Goal: Transaction & Acquisition: Purchase product/service

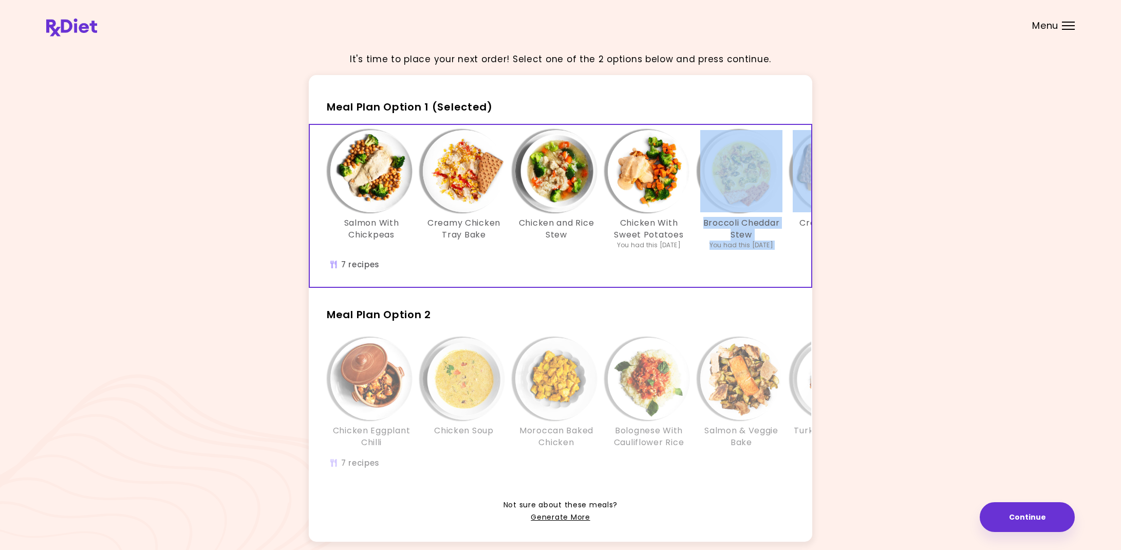
drag, startPoint x: 791, startPoint y: 184, endPoint x: 731, endPoint y: 191, distance: 60.5
click at [733, 190] on div "Salmon With Chickpeas Creamy Chicken Tray Bake Chicken and Rice Stew Chicken Wi…" at bounding box center [649, 195] width 648 height 130
click at [760, 271] on div "Salmon With Chickpeas Creamy Chicken Tray Bake Chicken and Rice Stew Chicken Wi…" at bounding box center [649, 206] width 678 height 162
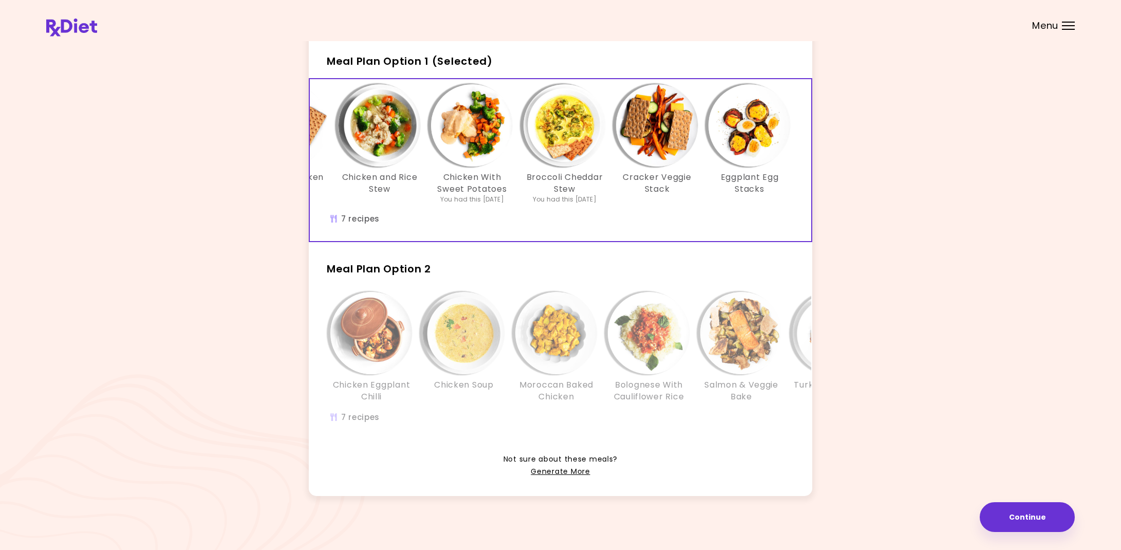
scroll to position [45, 0]
click at [568, 469] on link "Generate More" at bounding box center [560, 472] width 59 height 12
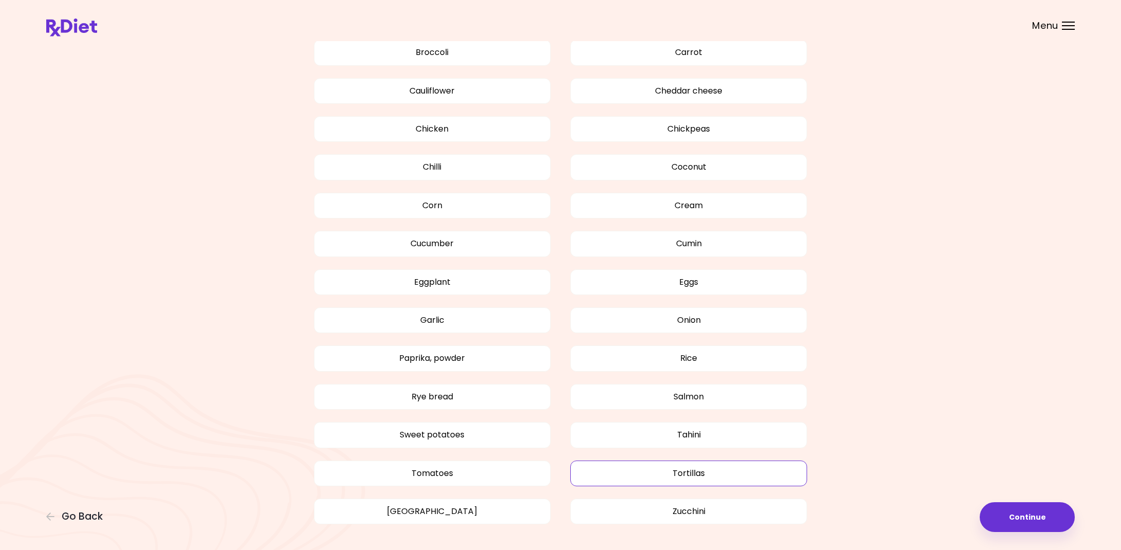
scroll to position [631, 0]
click at [694, 431] on button "Tahini" at bounding box center [688, 435] width 237 height 26
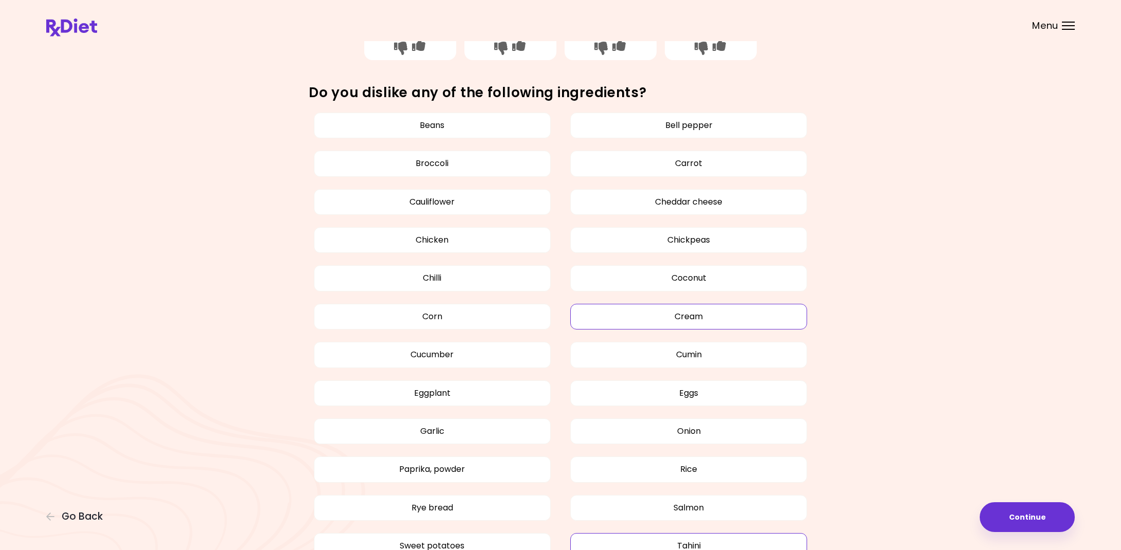
scroll to position [531, 1]
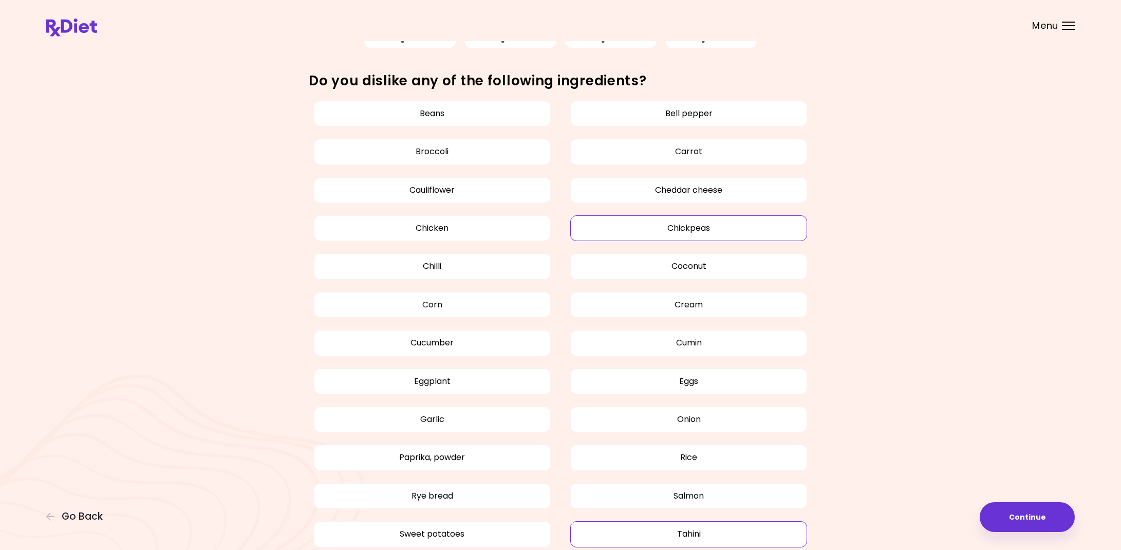
click at [710, 230] on button "Chickpeas" at bounding box center [688, 228] width 237 height 26
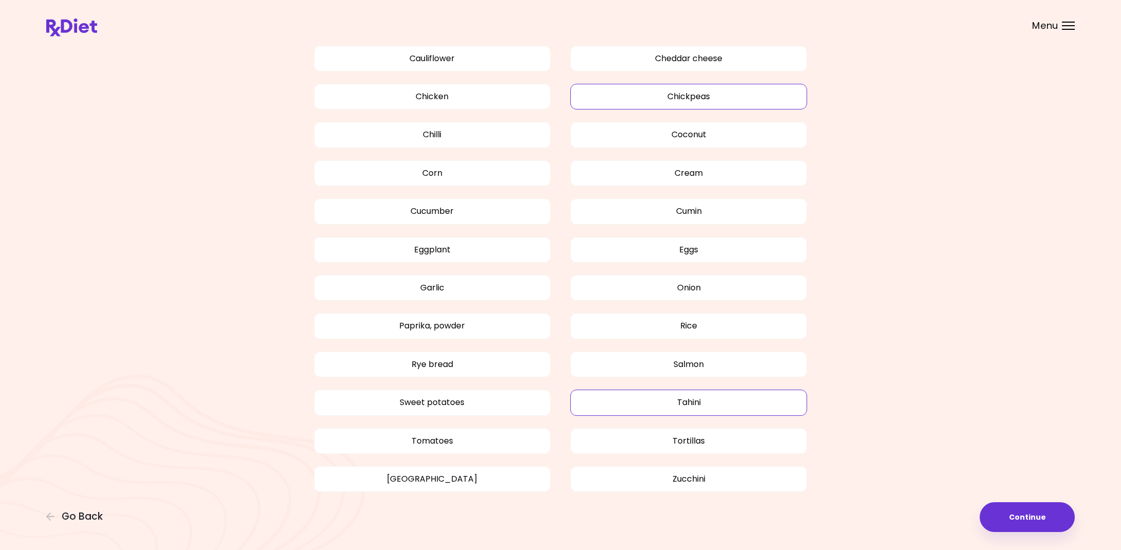
scroll to position [662, 0]
click at [1011, 511] on button "Continue" at bounding box center [1027, 517] width 95 height 30
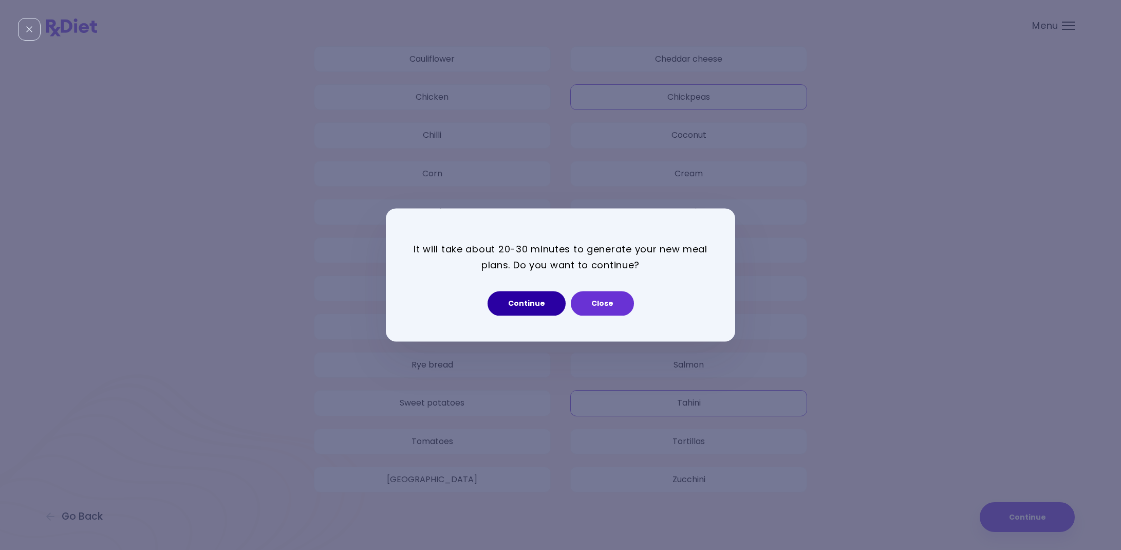
click at [521, 304] on button "Continue" at bounding box center [527, 303] width 78 height 25
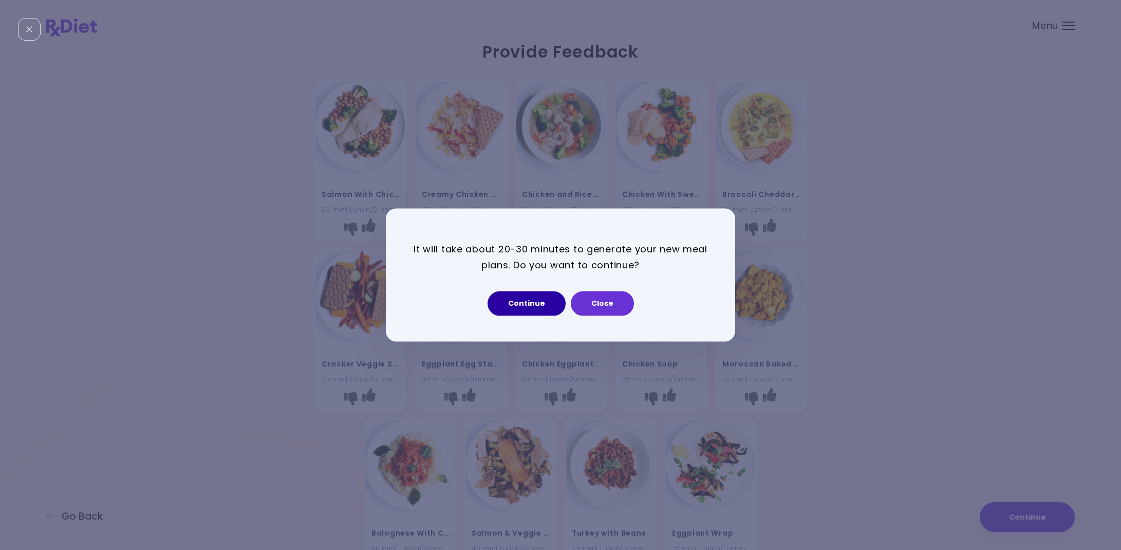
select select "*"
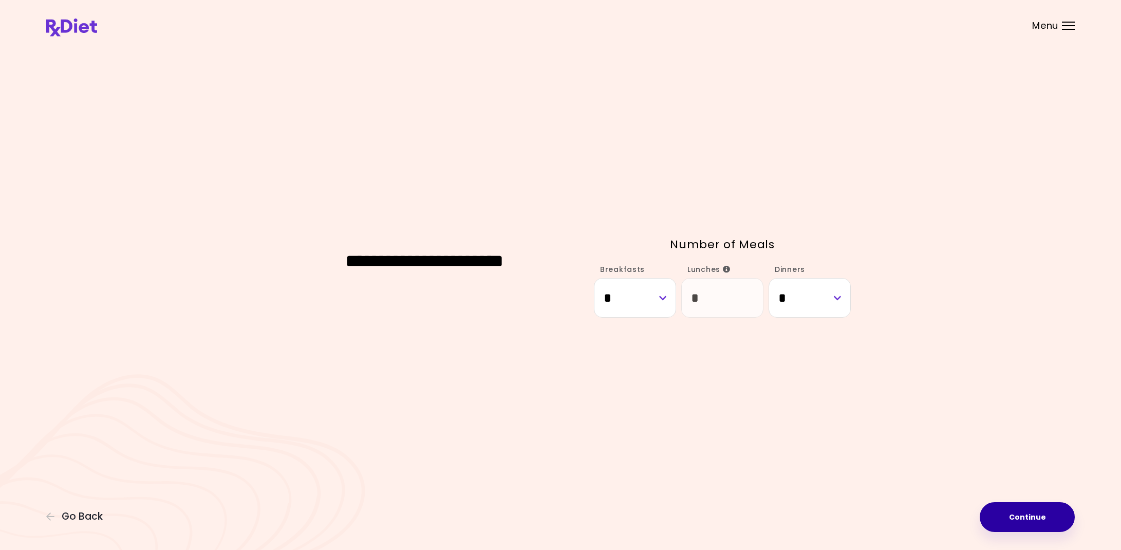
click at [1035, 519] on button "Continue" at bounding box center [1027, 517] width 95 height 30
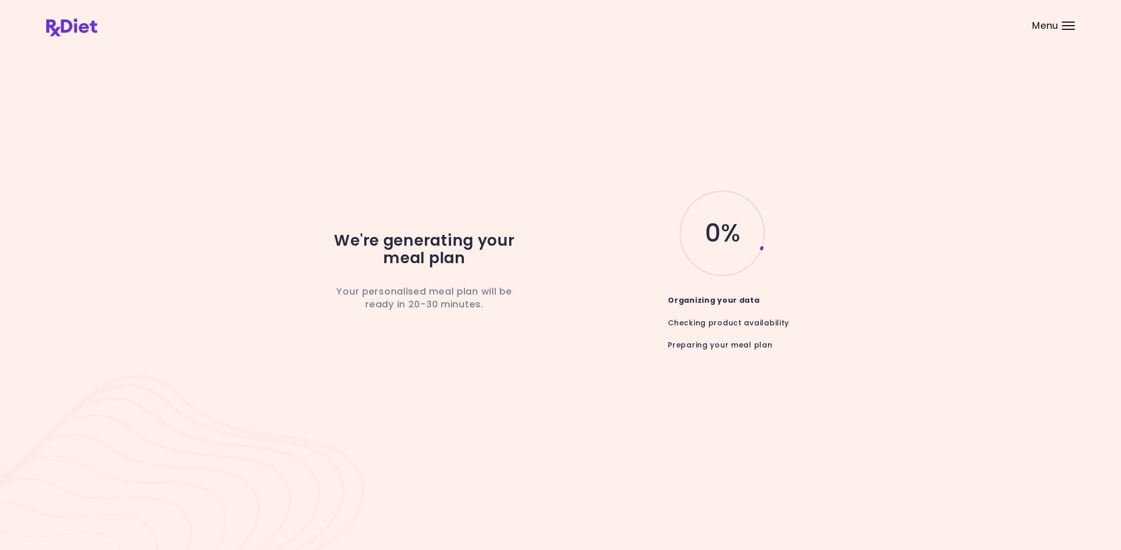
click at [1066, 23] on div "Menu" at bounding box center [1068, 26] width 13 height 8
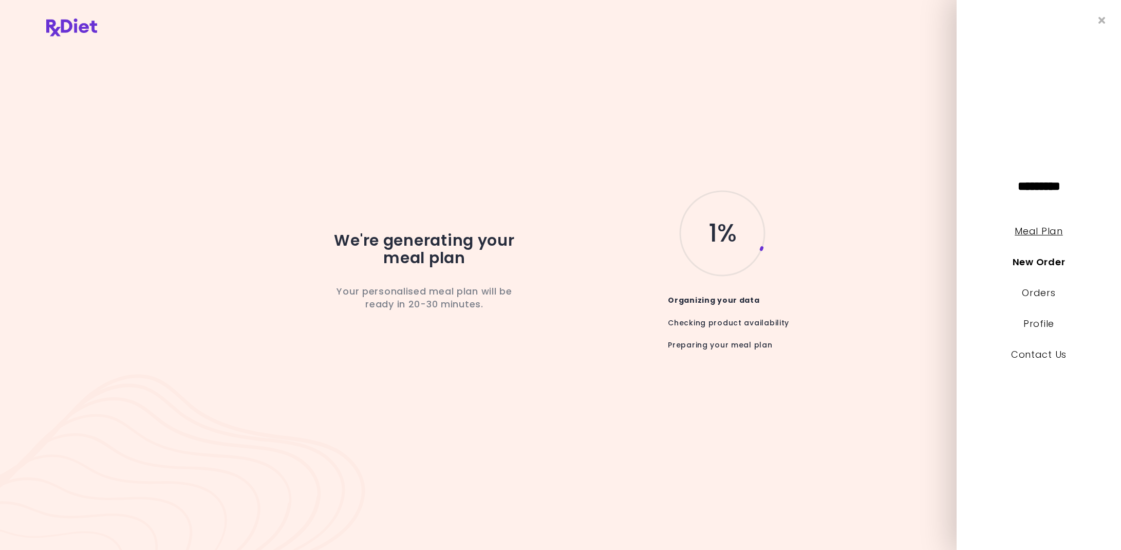
click at [1022, 233] on link "Meal Plan" at bounding box center [1039, 231] width 48 height 13
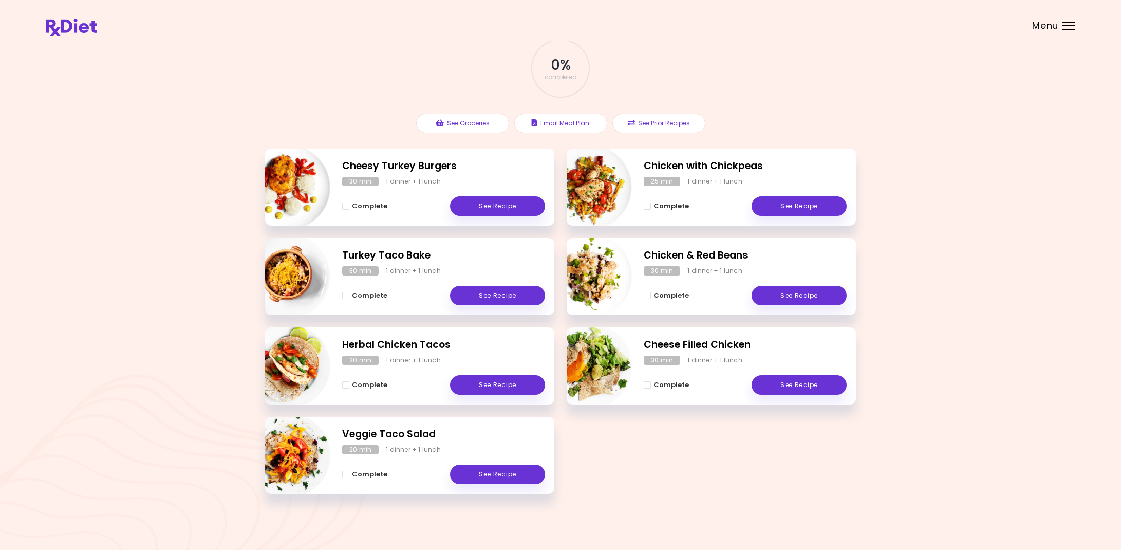
scroll to position [56, 0]
click at [642, 122] on button "See Prior Recipes" at bounding box center [659, 124] width 93 height 20
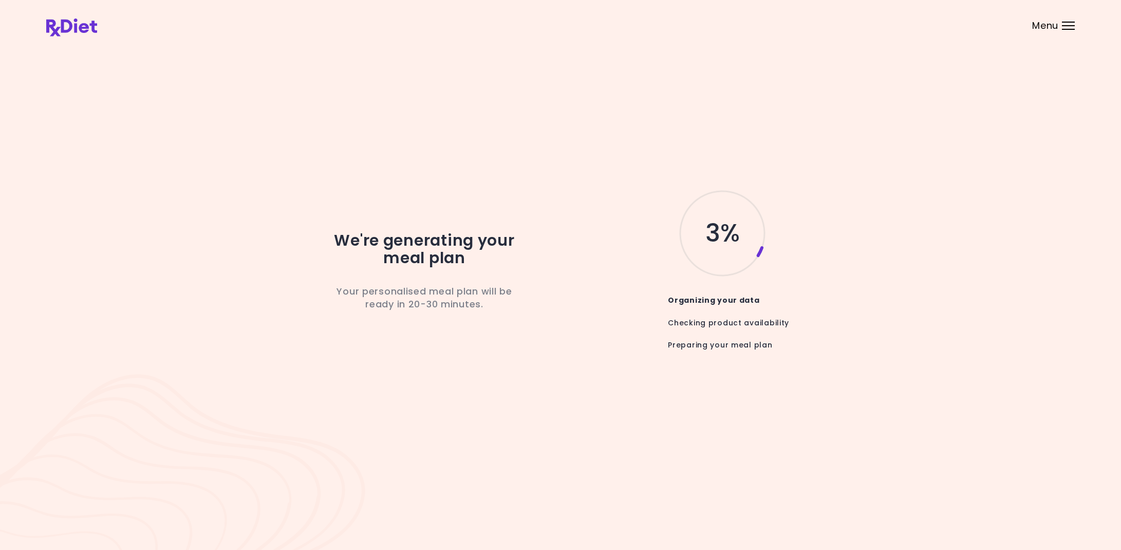
click at [1070, 29] on div at bounding box center [1068, 29] width 13 height 1
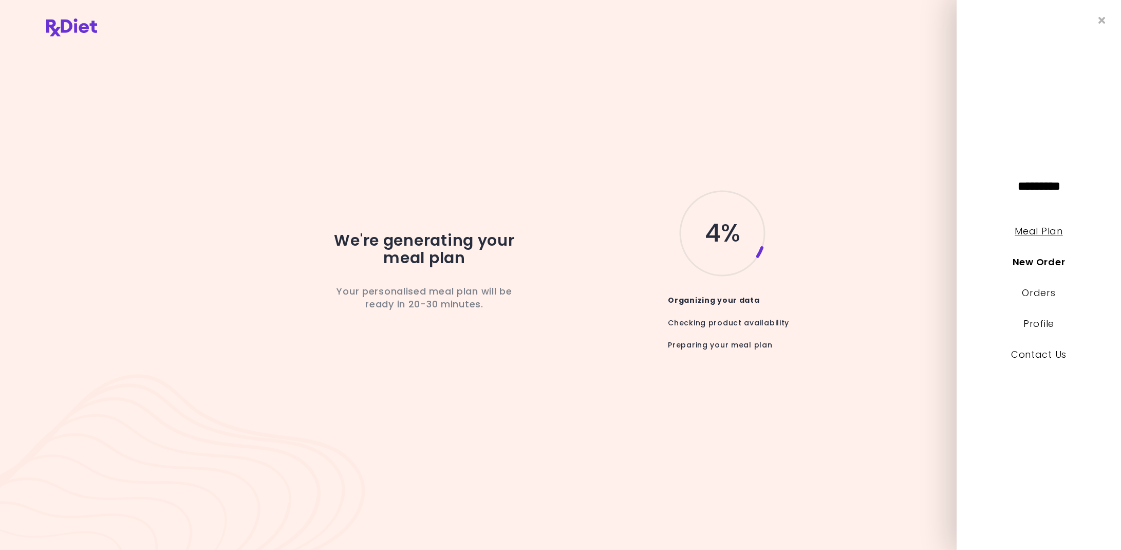
click at [1051, 230] on link "Meal Plan" at bounding box center [1039, 231] width 48 height 13
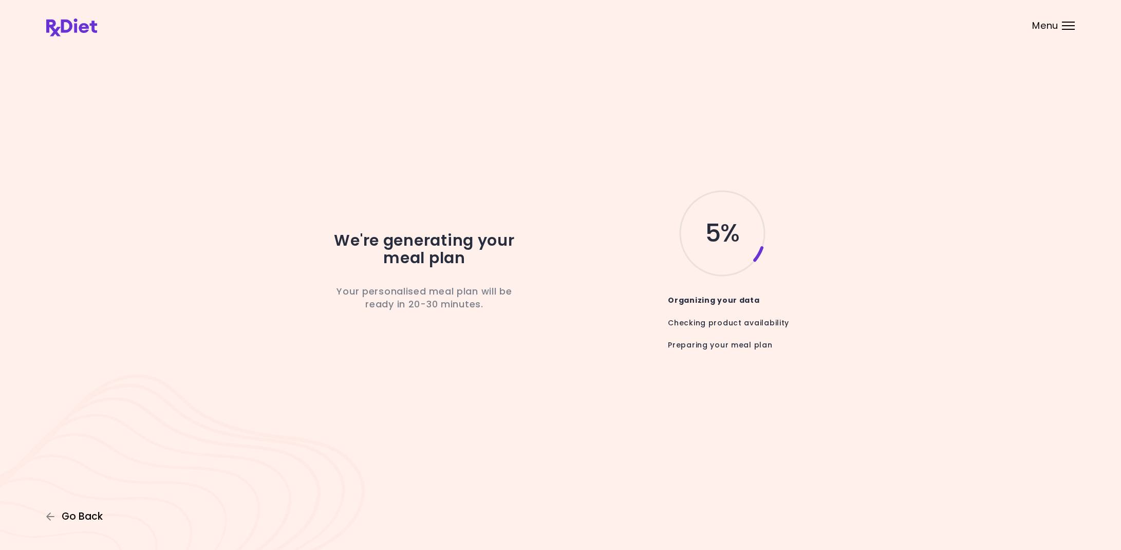
click at [76, 518] on span "Go Back" at bounding box center [82, 516] width 41 height 11
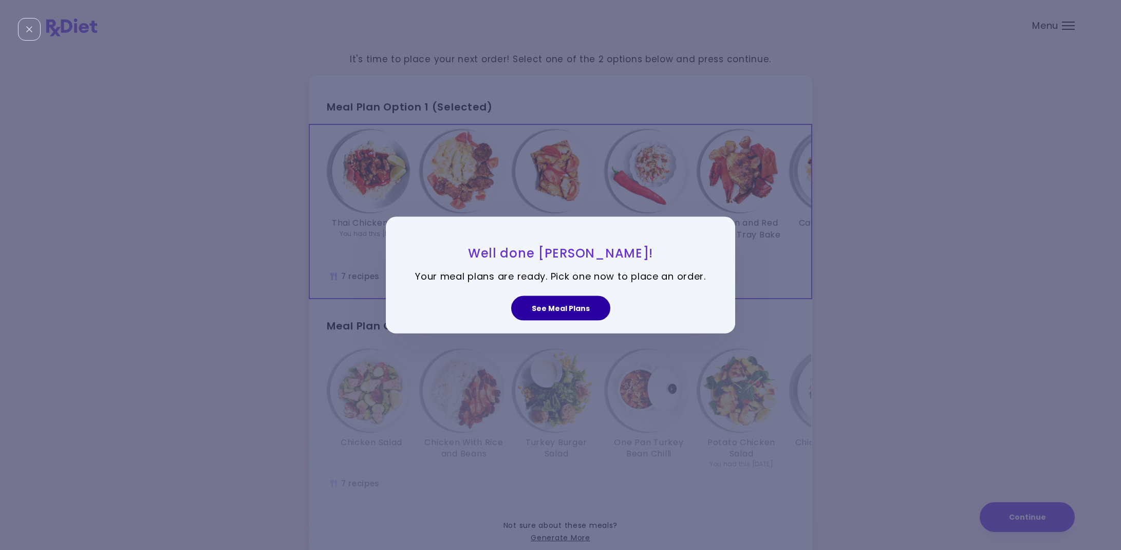
click at [564, 311] on button "See Meal Plans" at bounding box center [560, 308] width 99 height 25
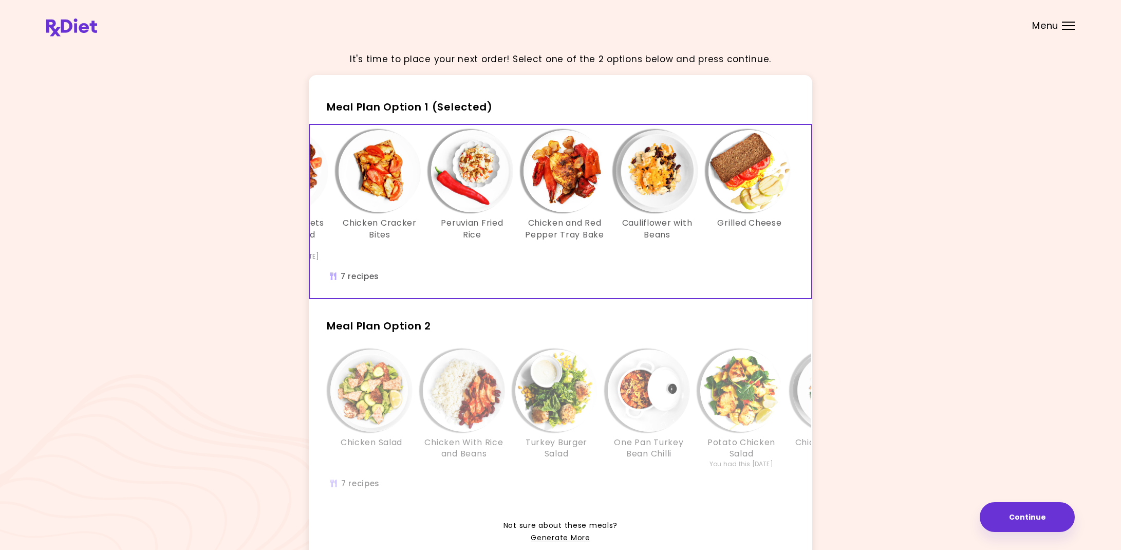
scroll to position [0, 177]
click at [589, 330] on h2 "Meal Plan Option 2" at bounding box center [561, 321] width 504 height 27
click at [410, 493] on div "Chicken Salad Chicken With Rice and Beans Turkey Burger Salad One Pan Turkey Be…" at bounding box center [649, 425] width 678 height 162
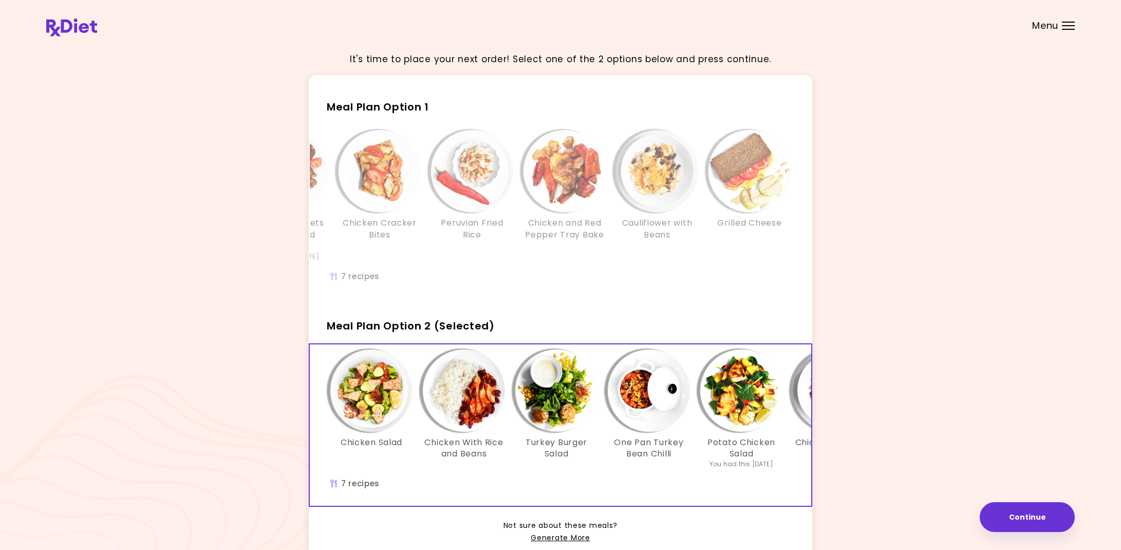
scroll to position [0, 0]
click at [1051, 520] on button "Continue" at bounding box center [1027, 517] width 95 height 30
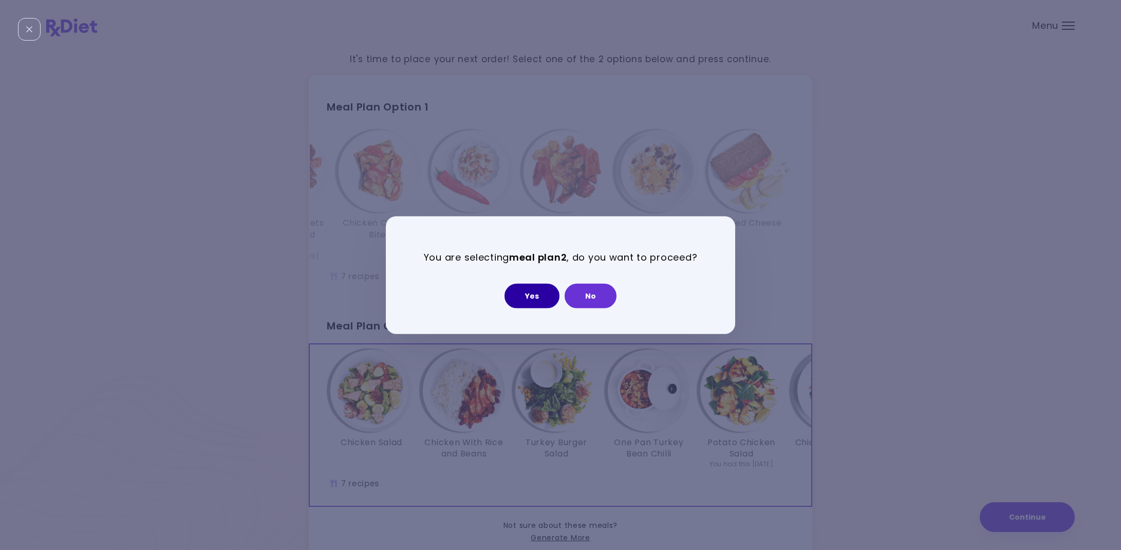
click at [538, 297] on button "Yes" at bounding box center [532, 295] width 55 height 25
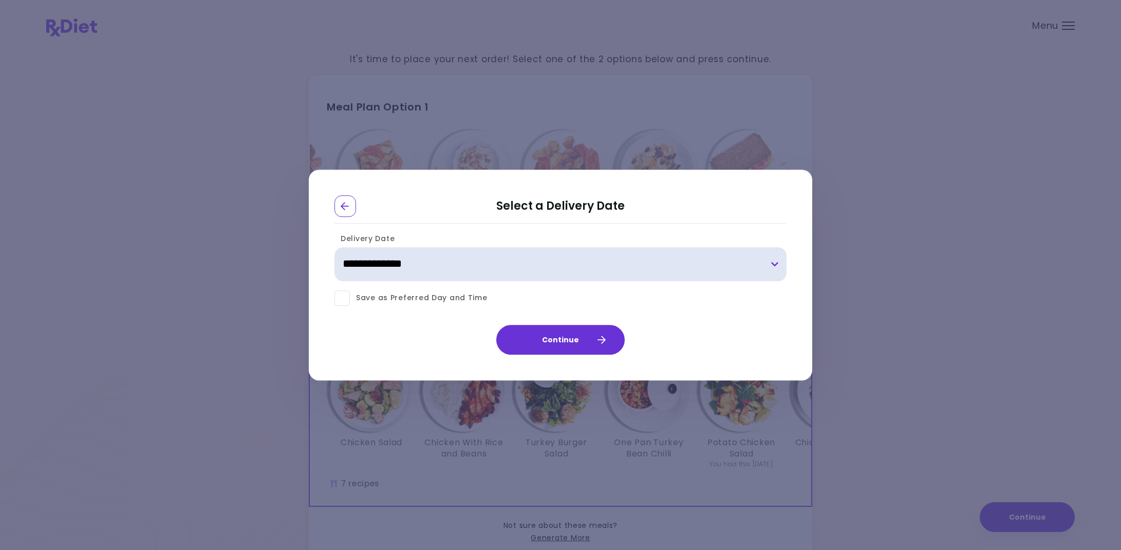
select select "**********"
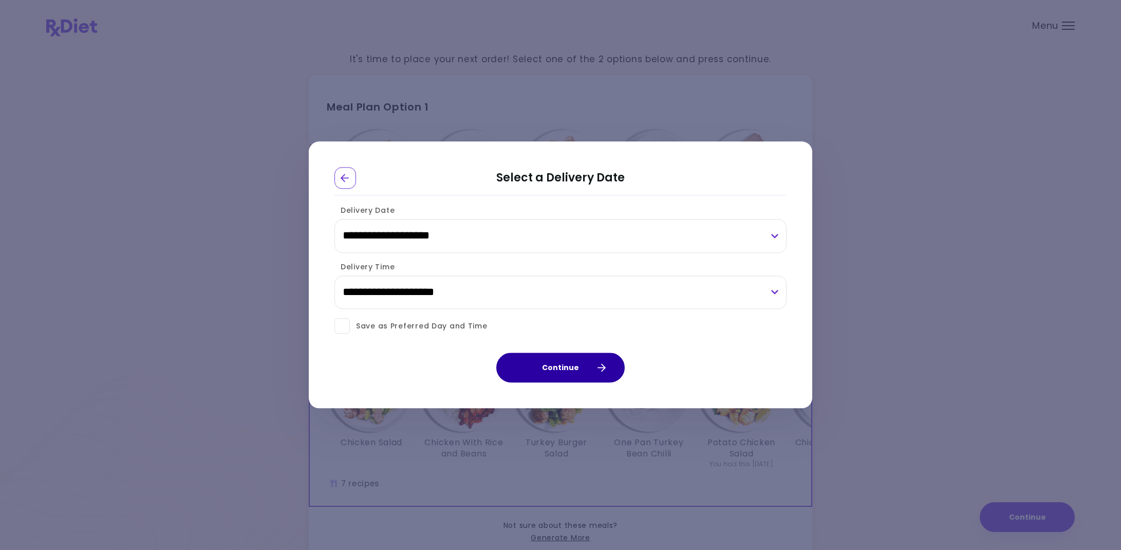
click at [562, 371] on button "Continue" at bounding box center [560, 368] width 128 height 30
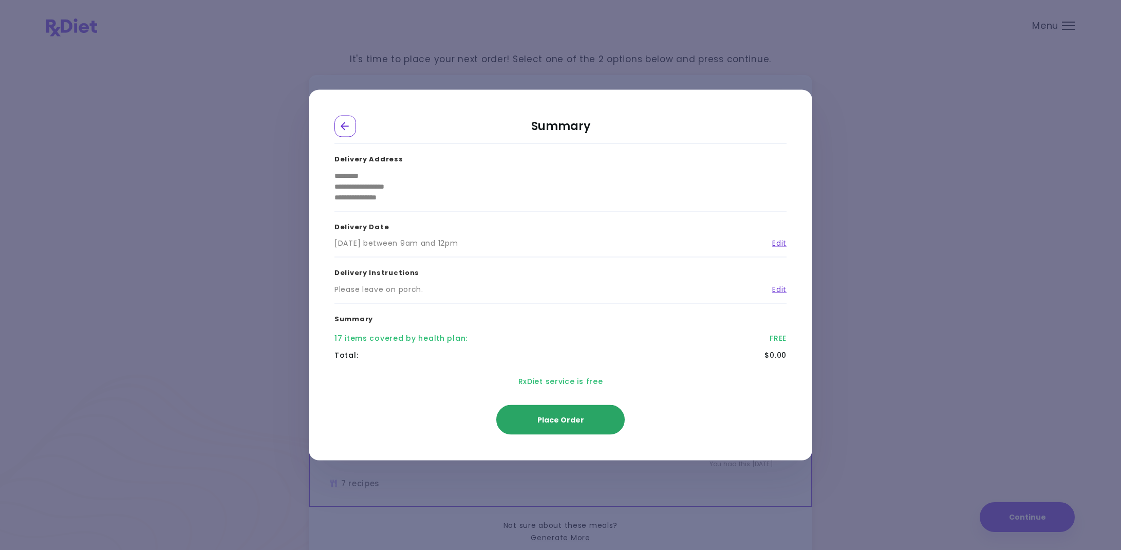
click at [562, 417] on span "Place Order" at bounding box center [561, 420] width 47 height 10
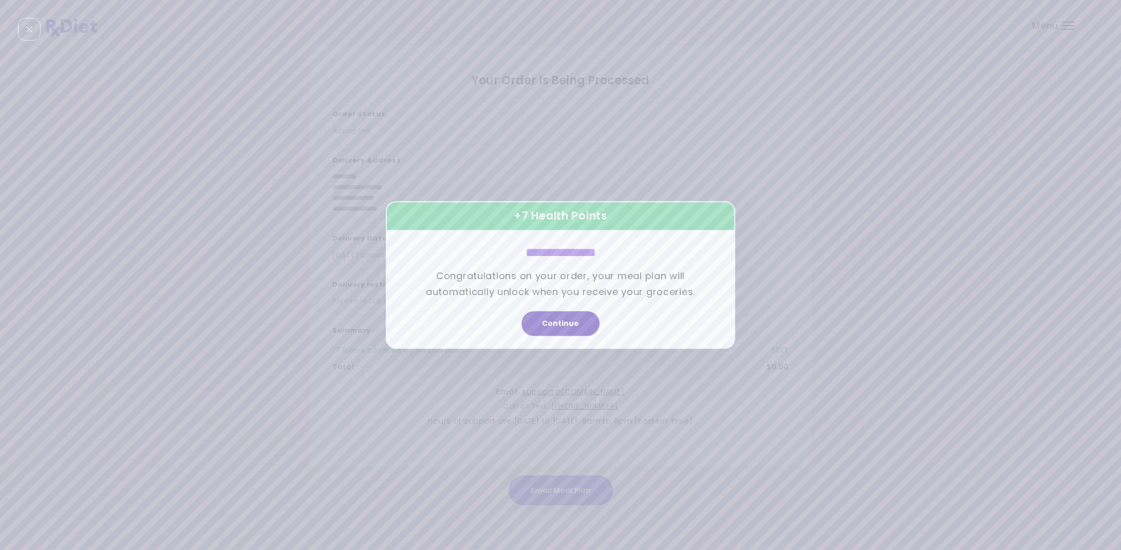
click at [561, 321] on button "Continue" at bounding box center [561, 323] width 78 height 25
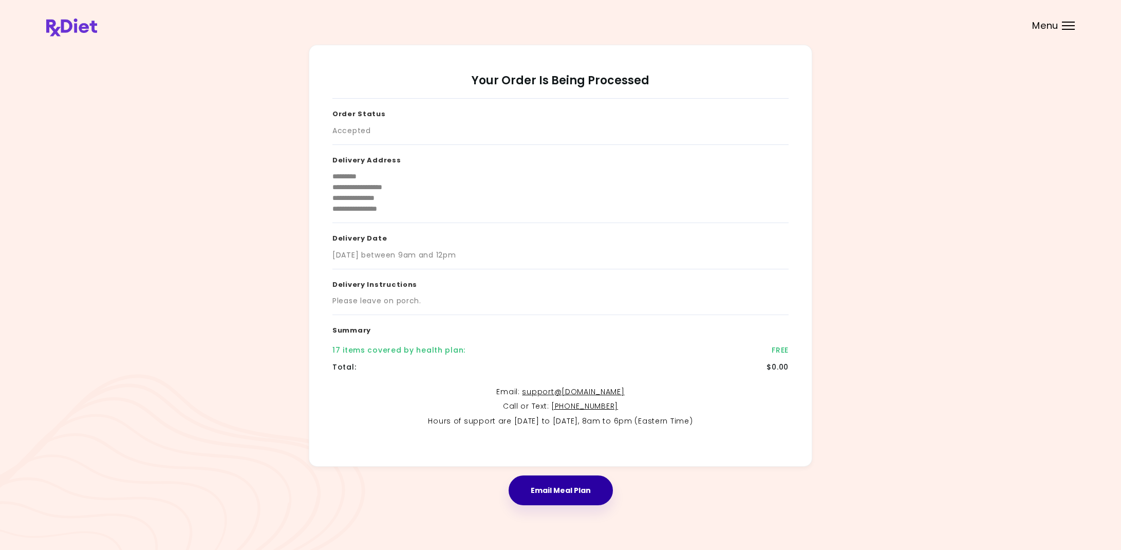
click at [552, 482] on button "Email Meal Plan" at bounding box center [561, 490] width 104 height 30
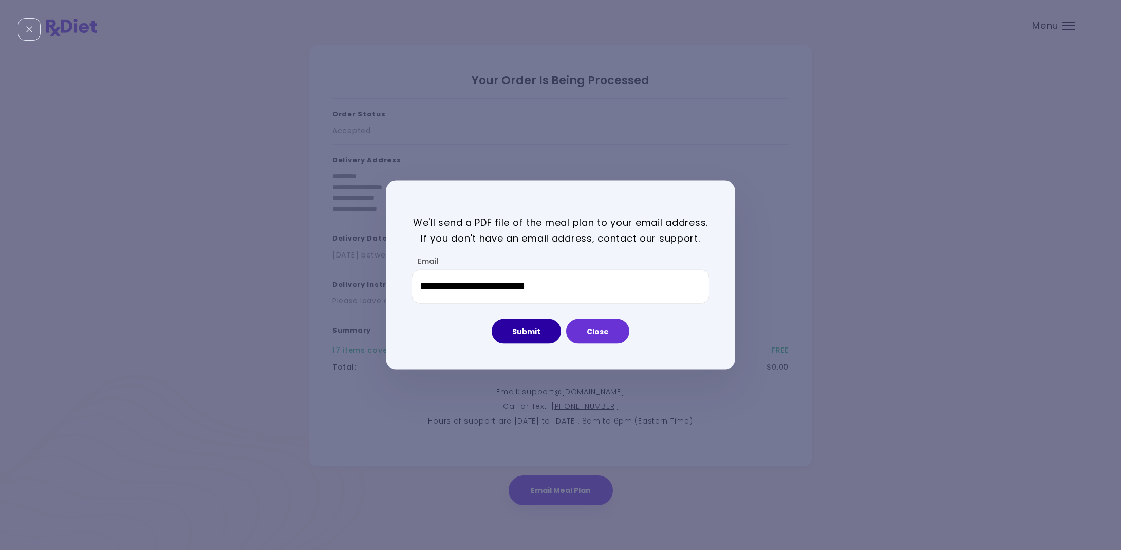
click at [550, 334] on button "Submit" at bounding box center [526, 331] width 69 height 25
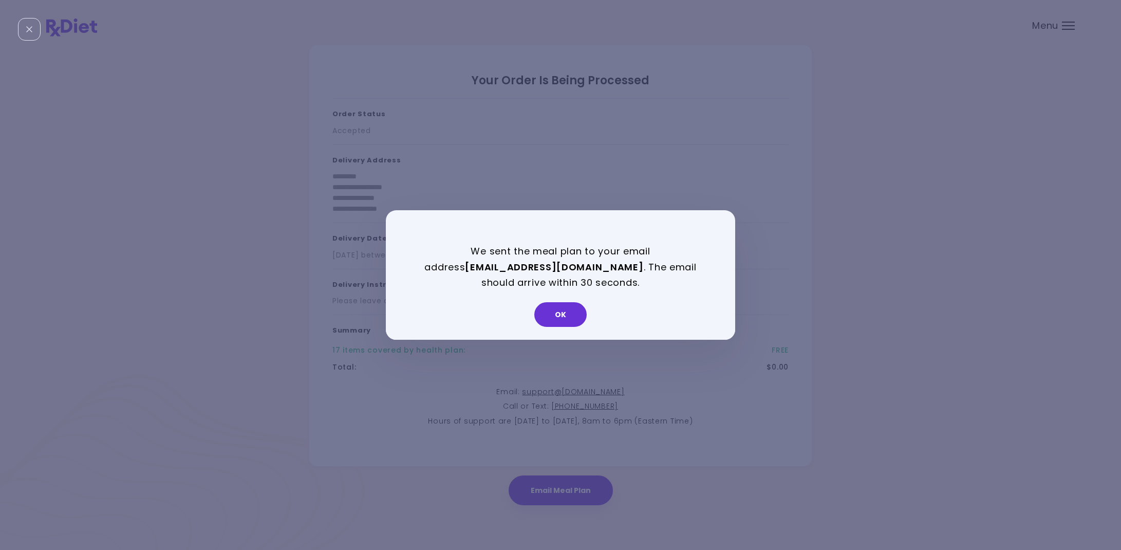
click at [571, 315] on button "OK" at bounding box center [560, 314] width 52 height 25
